Goal: Check status

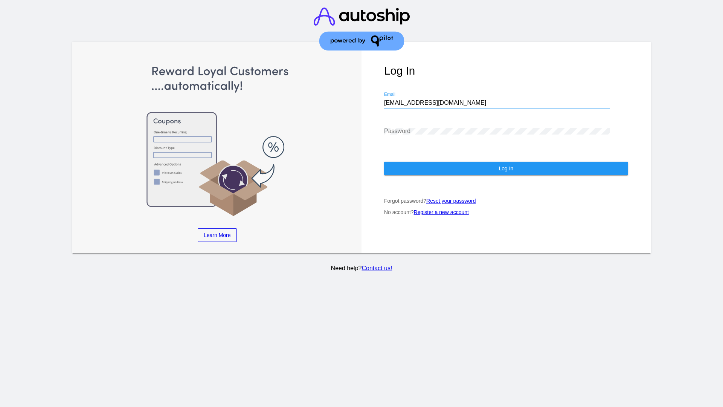
type input "[EMAIL_ADDRESS][DOMAIN_NAME]"
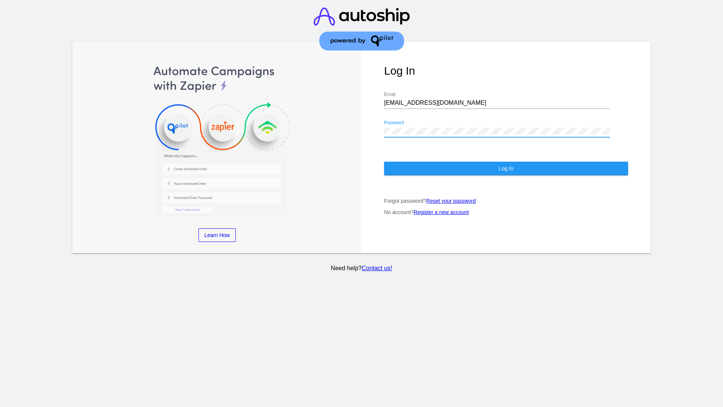
click at [506, 168] on span "Log In" at bounding box center [505, 168] width 15 height 6
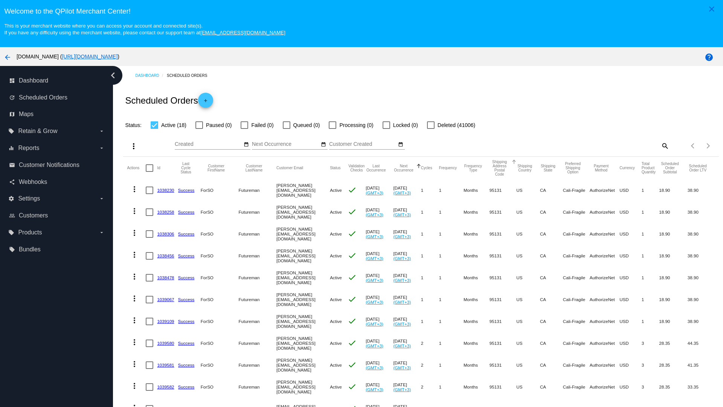
click at [257, 125] on span "Failed (0)" at bounding box center [262, 124] width 22 height 9
click at [244, 129] on input "Failed (0)" at bounding box center [244, 129] width 0 height 0
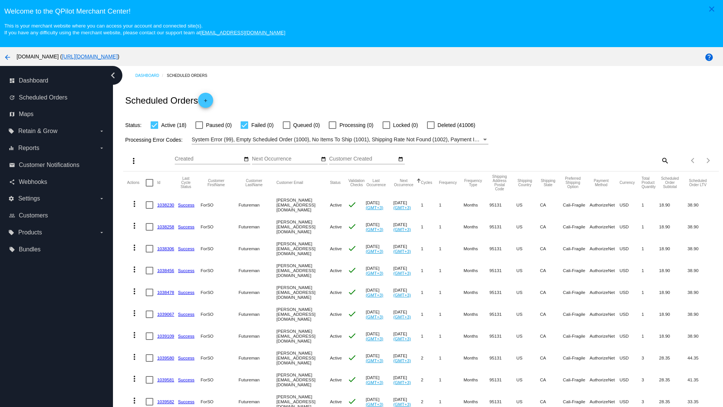
click at [257, 125] on span "Failed (0)" at bounding box center [262, 124] width 22 height 9
click at [244, 129] on input "Failed (0)" at bounding box center [244, 129] width 0 height 0
checkbox input "false"
